Goal: Communication & Community: Answer question/provide support

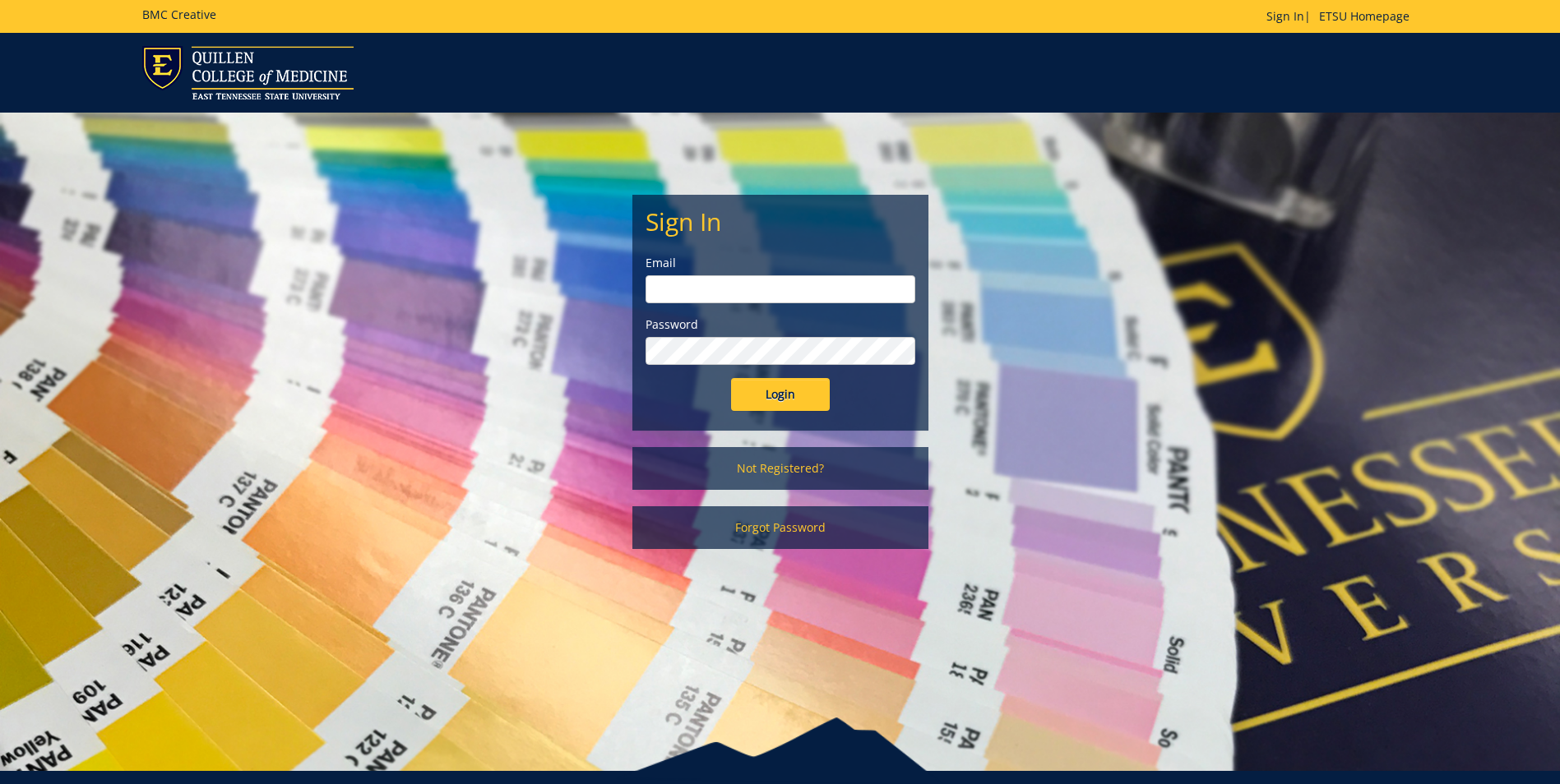
type input "[EMAIL_ADDRESS][DOMAIN_NAME]"
click at [813, 398] on input "Login" at bounding box center [780, 394] width 99 height 33
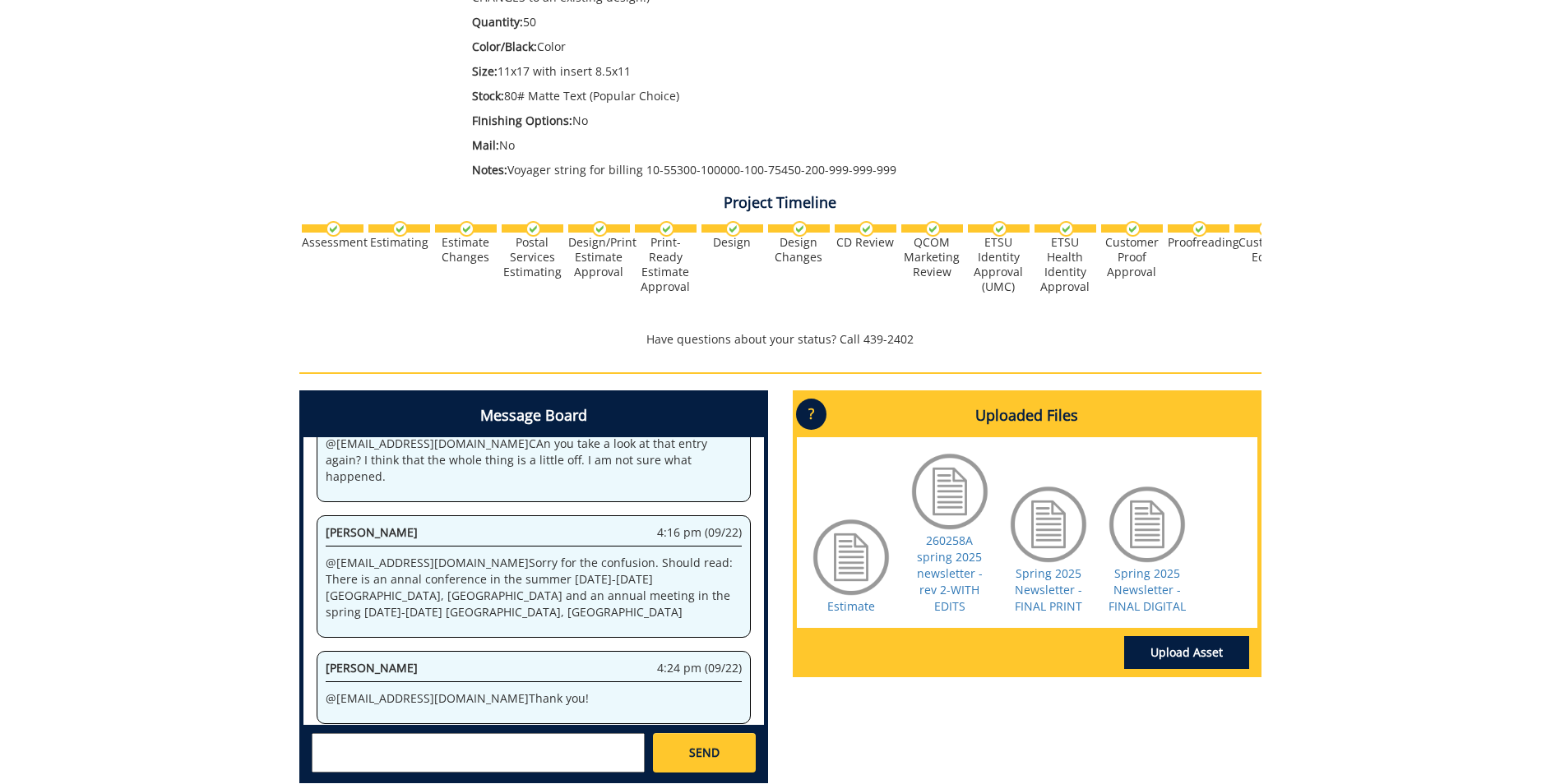
scroll to position [494, 0]
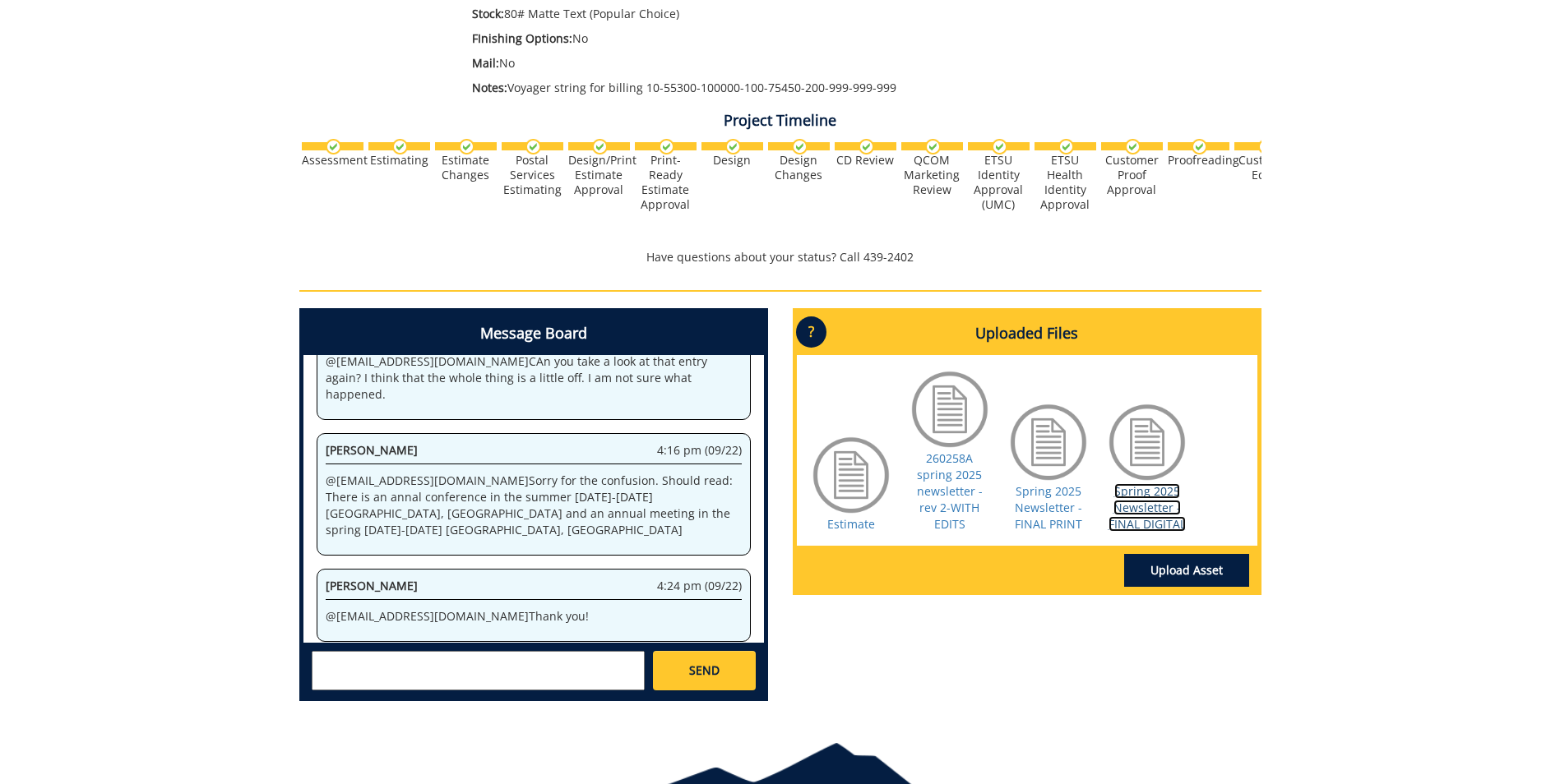
click at [1167, 506] on link "Spring 2025 Newsletter - FINAL DIGITAL" at bounding box center [1147, 507] width 77 height 49
click at [459, 657] on textarea at bounding box center [478, 671] width 333 height 39
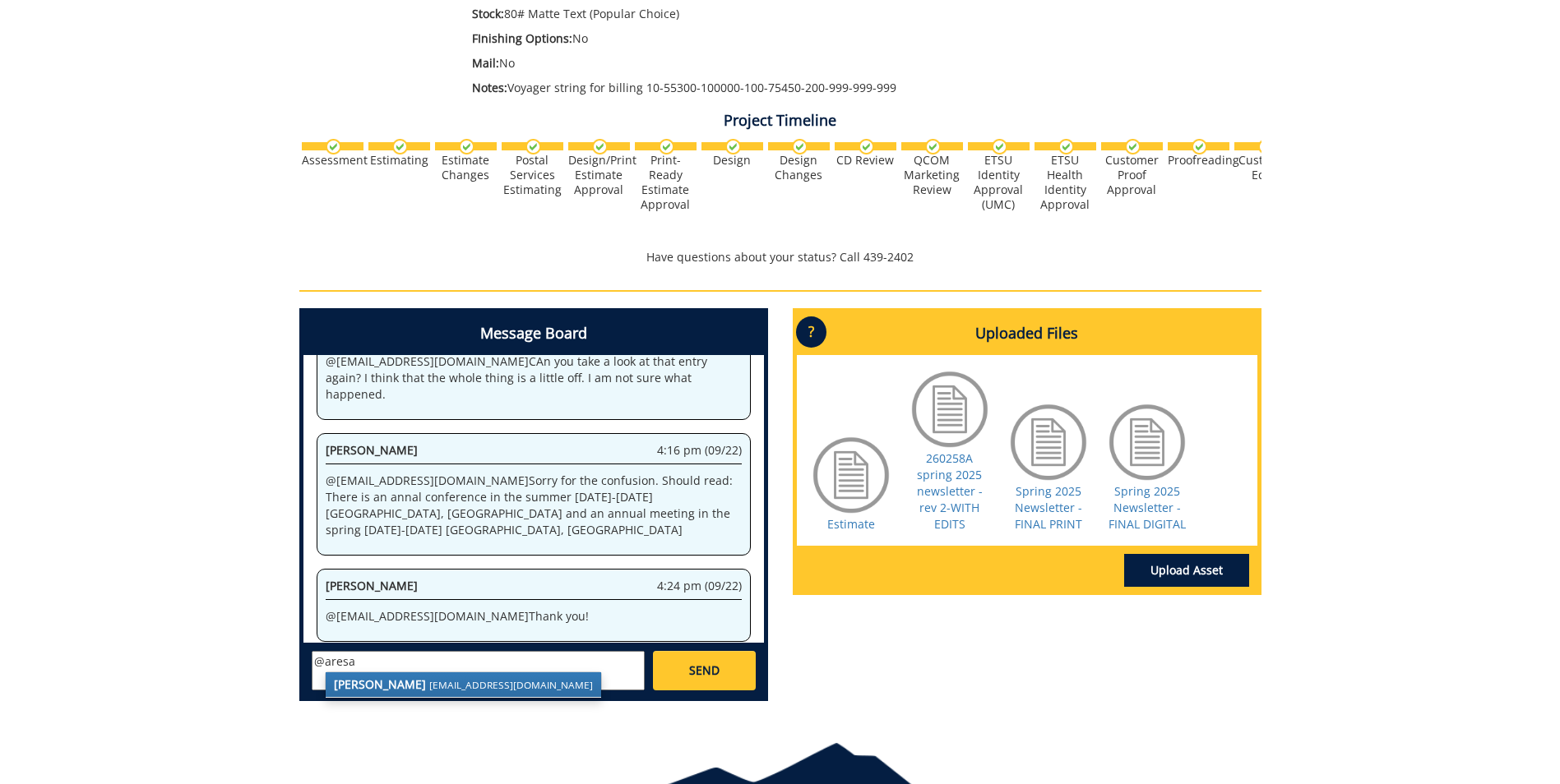
click at [390, 681] on strong "[PERSON_NAME]" at bounding box center [379, 684] width 92 height 15
type textarea "@[EMAIL_ADDRESS][DOMAIN_NAME] Got it! Thank you"
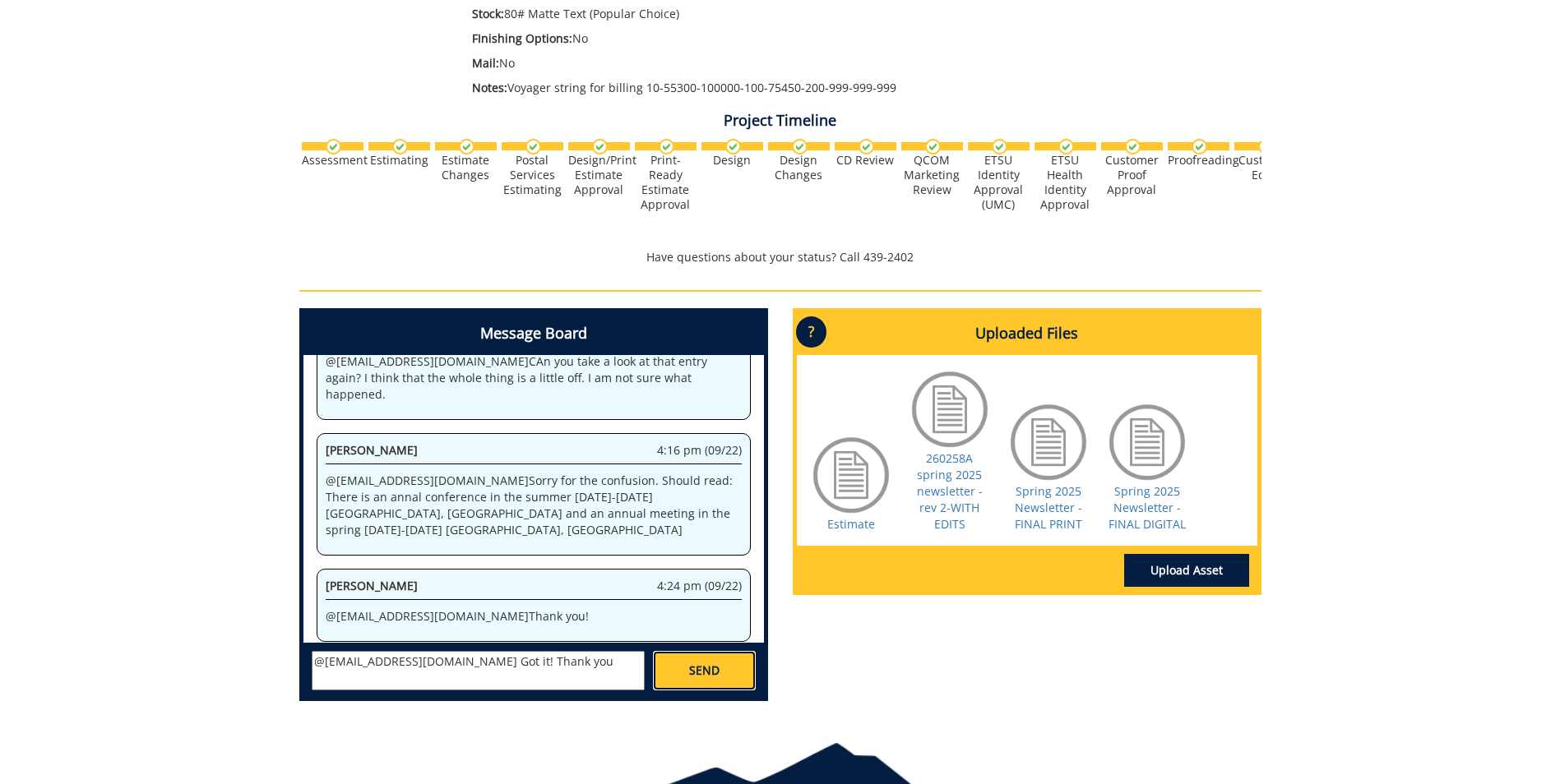
click at [706, 667] on span "SEND" at bounding box center [704, 670] width 30 height 16
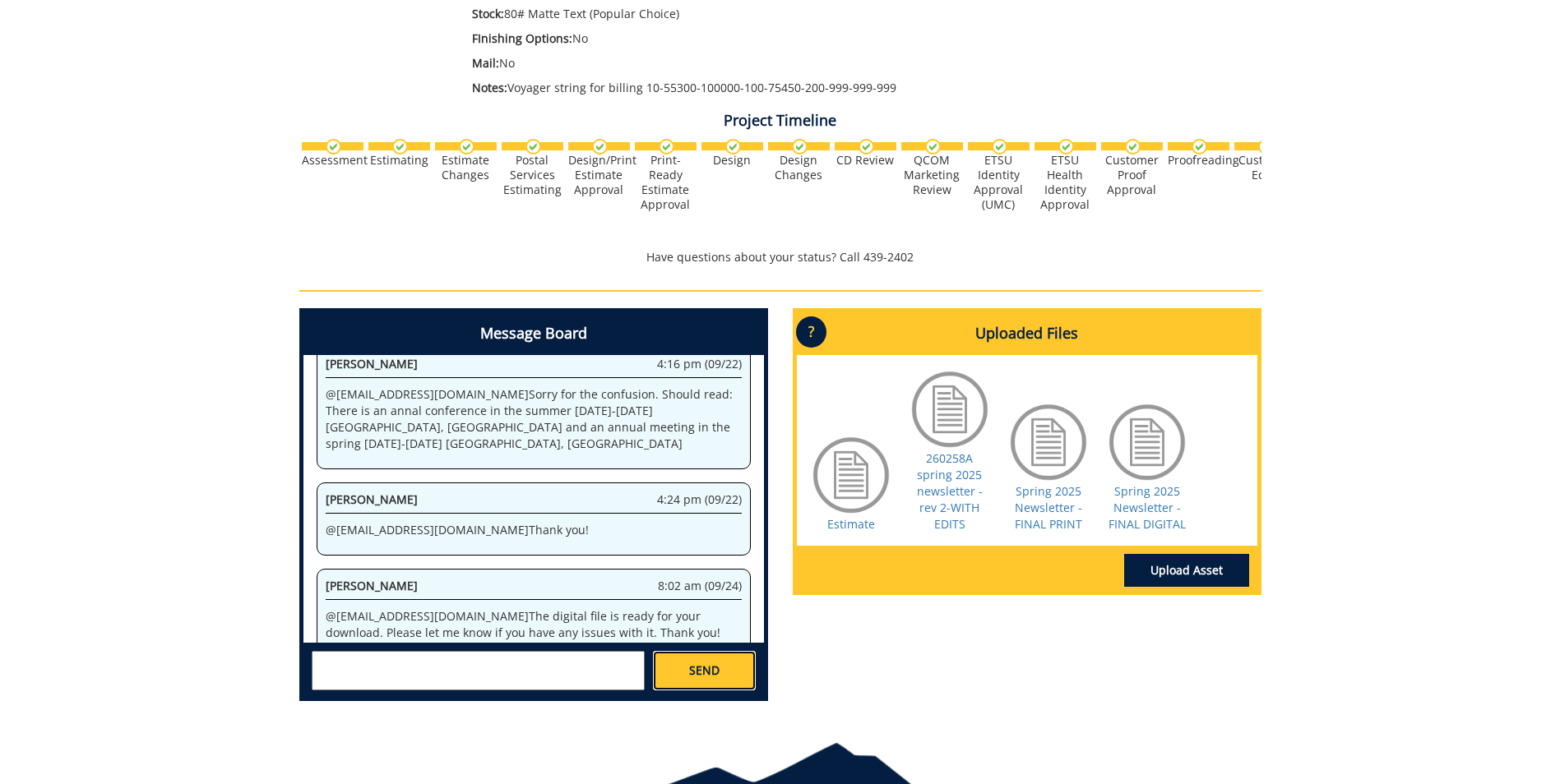
scroll to position [247, 0]
